Goal: Information Seeking & Learning: Learn about a topic

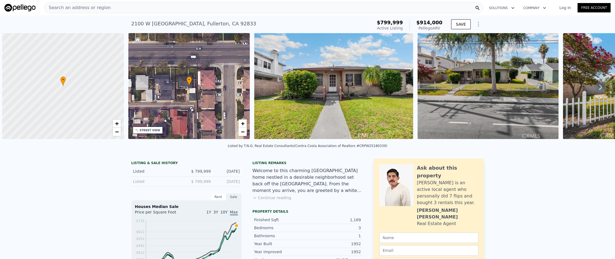
scroll to position [0, 2]
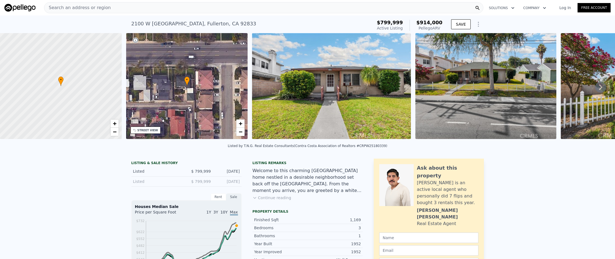
click at [221, 9] on div "Search an address or region" at bounding box center [263, 7] width 439 height 11
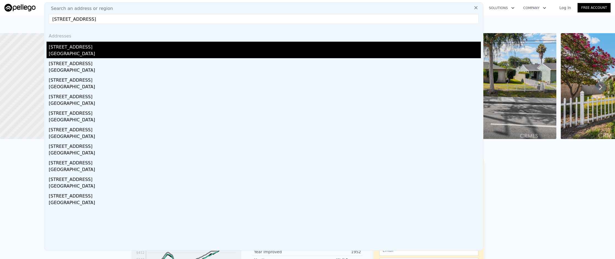
type input "[STREET_ADDRESS]"
click at [214, 50] on div "[STREET_ADDRESS]" at bounding box center [265, 46] width 432 height 9
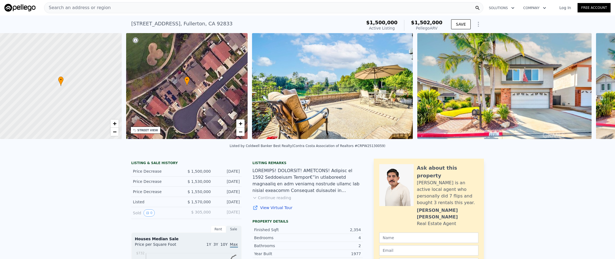
scroll to position [0, 2]
click at [115, 7] on div "Search an address or region" at bounding box center [263, 7] width 439 height 11
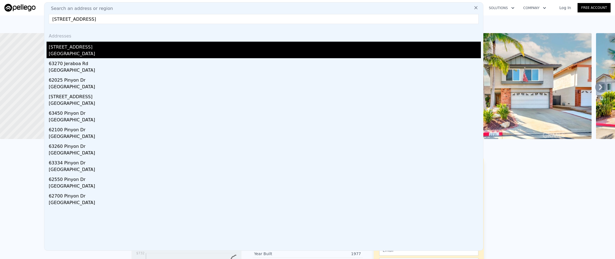
type input "[STREET_ADDRESS]"
click at [115, 51] on div "[GEOGRAPHIC_DATA]" at bounding box center [265, 54] width 432 height 8
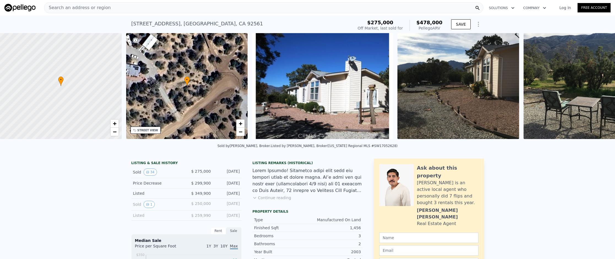
scroll to position [0, 2]
click at [166, 9] on div "Search an address or region" at bounding box center [263, 7] width 439 height 11
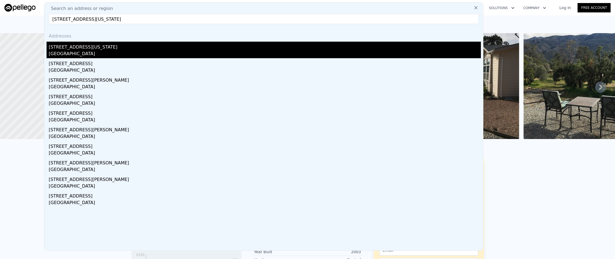
type input "[STREET_ADDRESS][US_STATE]"
click at [137, 48] on div "[STREET_ADDRESS][US_STATE]" at bounding box center [265, 46] width 432 height 9
type input "2"
type input "4"
type input "1"
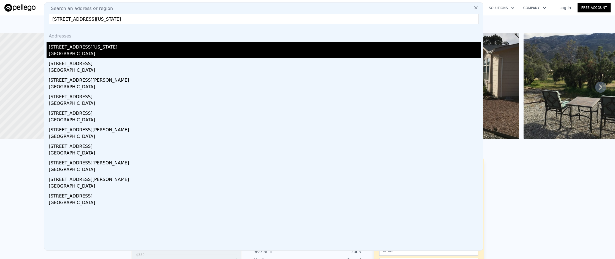
type input "3"
type input "1435"
type input "2272"
type input "5439"
type input "10271"
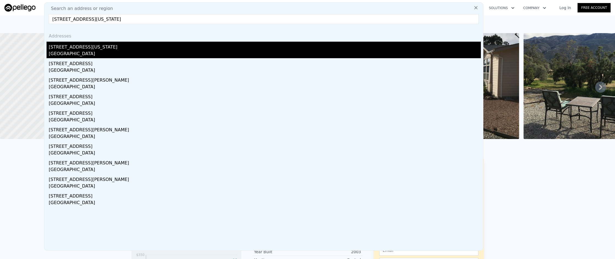
type input "$ 996,000"
type input "7"
type input "$ 168,962"
